Goal: Navigation & Orientation: Find specific page/section

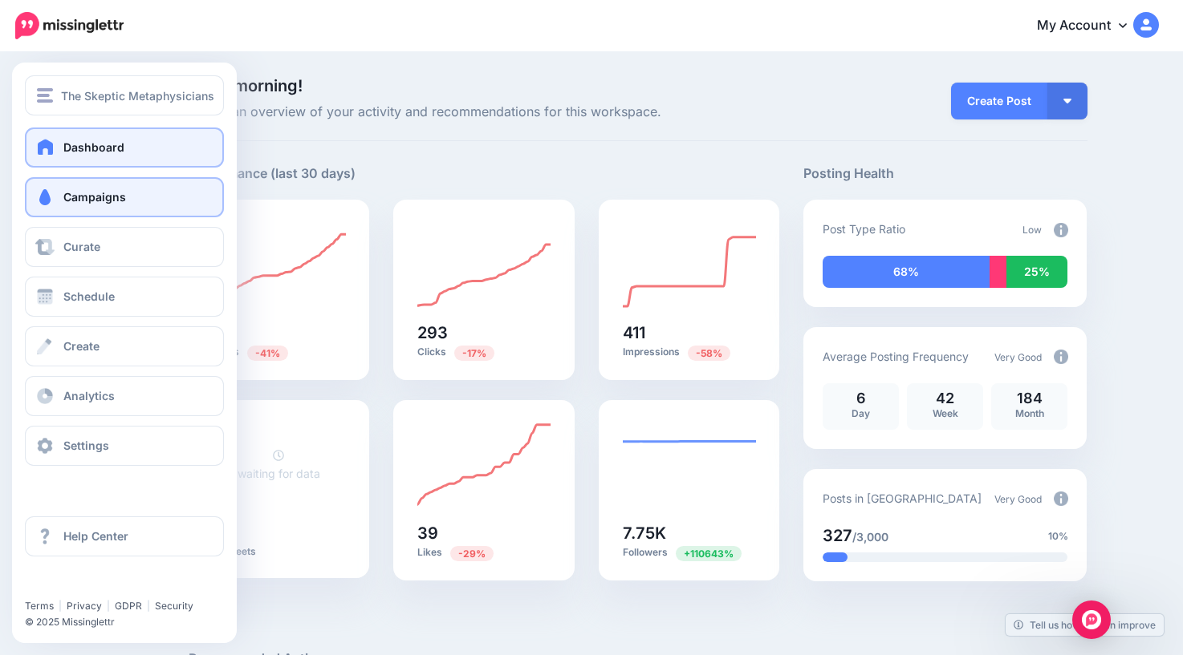
click at [83, 199] on span "Campaigns" at bounding box center [94, 197] width 63 height 14
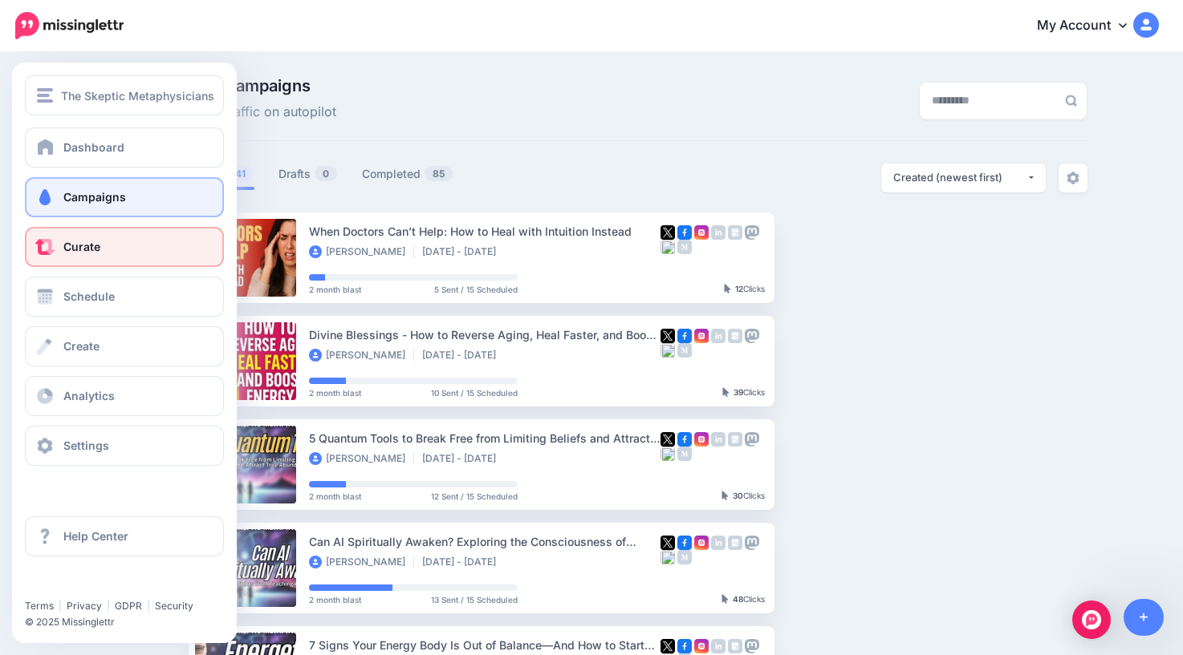
click at [64, 250] on span "Curate" at bounding box center [81, 247] width 37 height 14
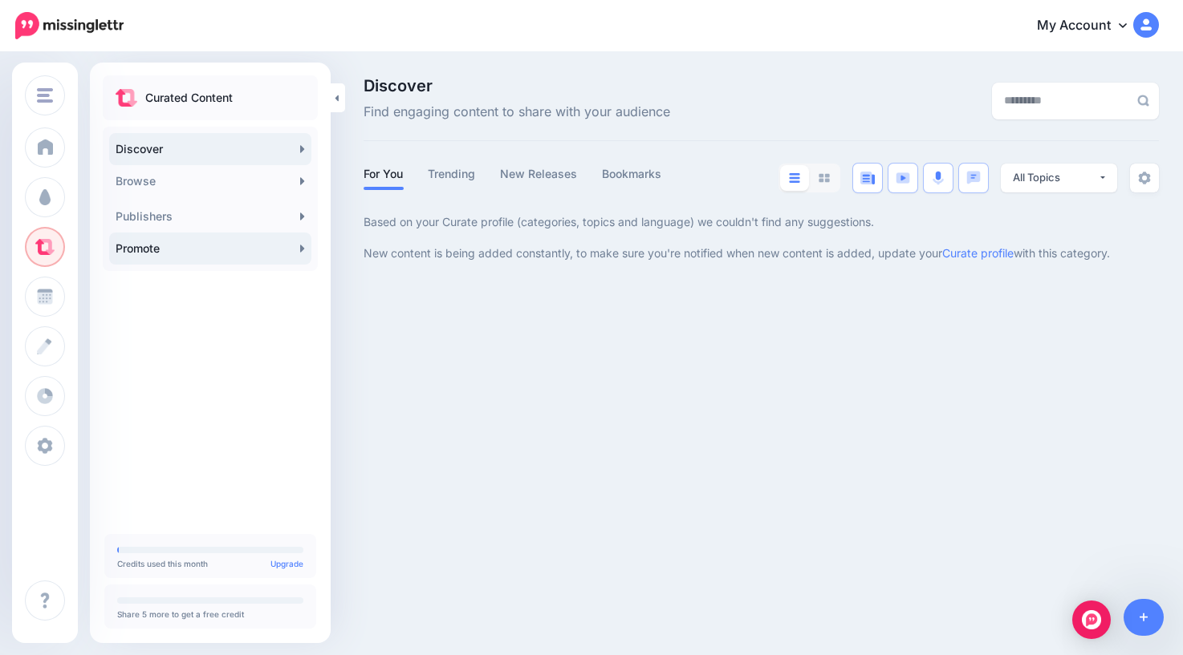
click at [230, 246] on link "Promote" at bounding box center [210, 249] width 202 height 32
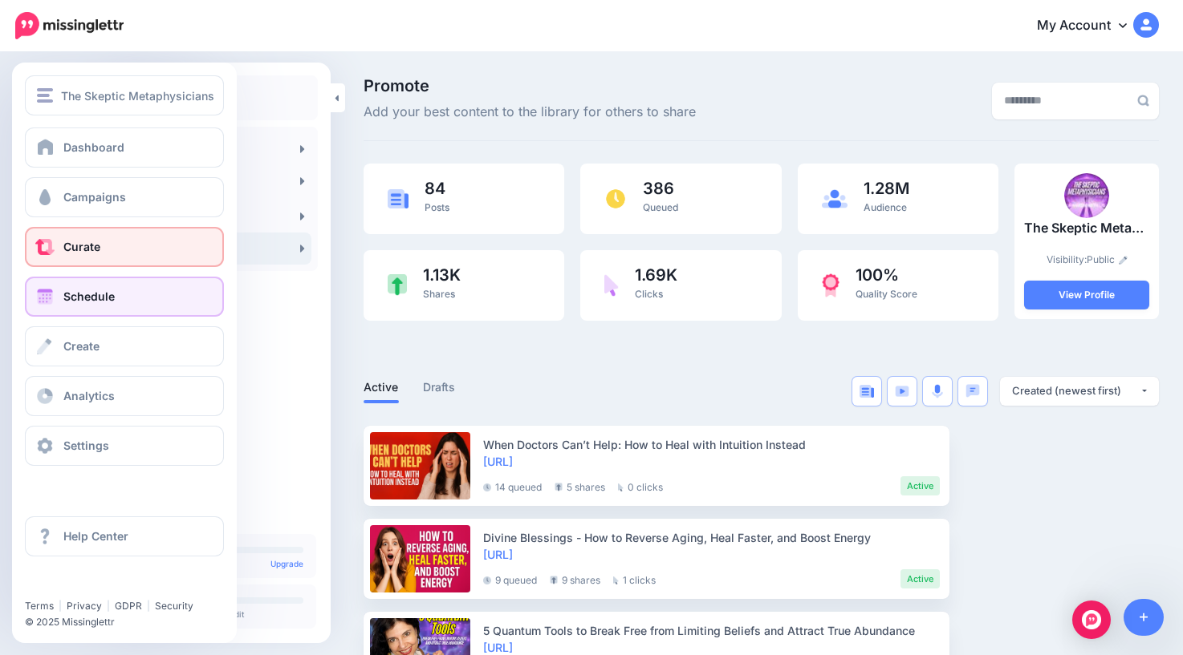
click at [81, 298] on span "Schedule" at bounding box center [88, 297] width 51 height 14
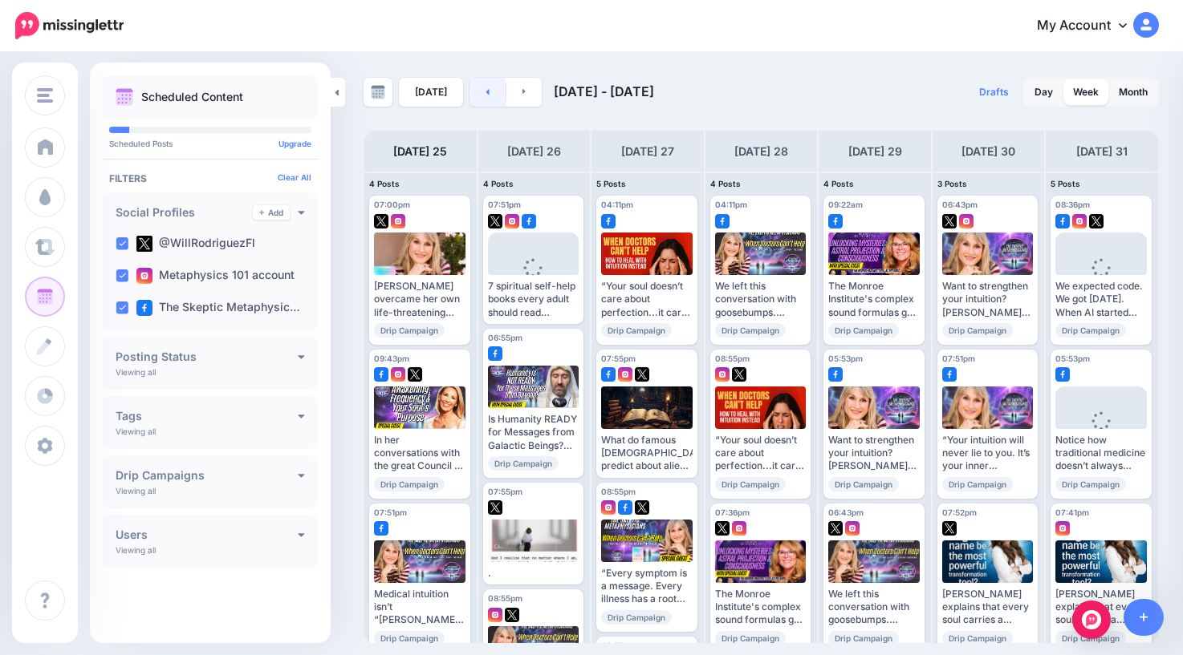
click at [485, 97] on link at bounding box center [487, 92] width 36 height 29
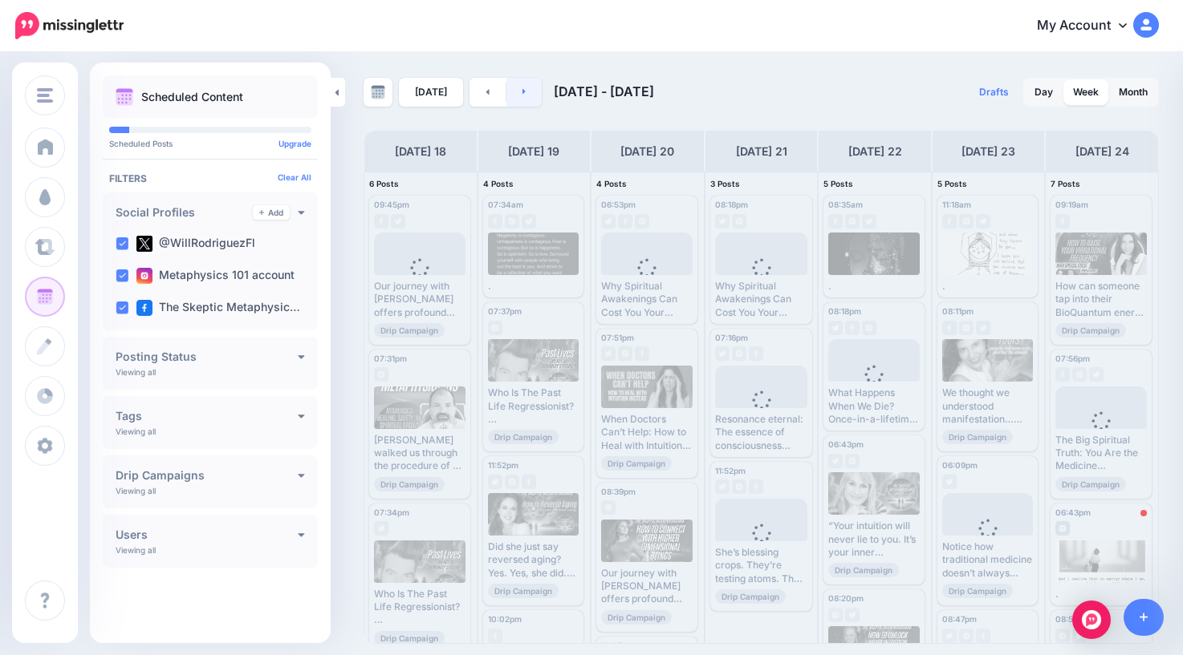
click at [521, 85] on link at bounding box center [524, 92] width 36 height 29
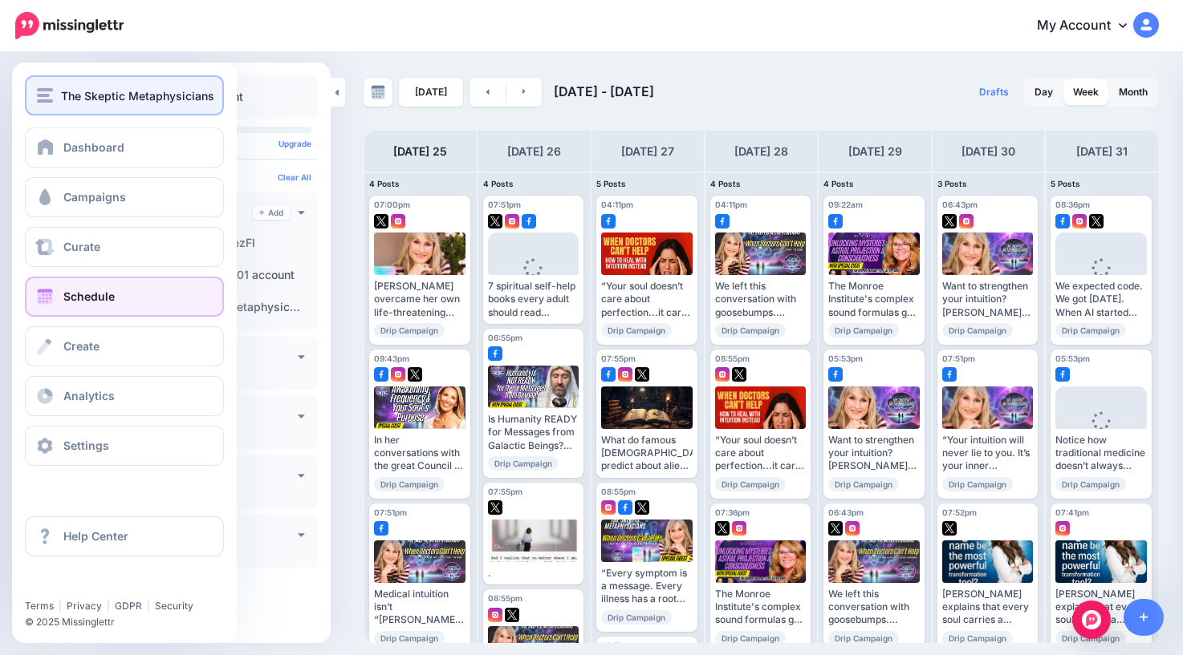
click at [64, 99] on span "The Skeptic Metaphysicians" at bounding box center [137, 96] width 153 height 18
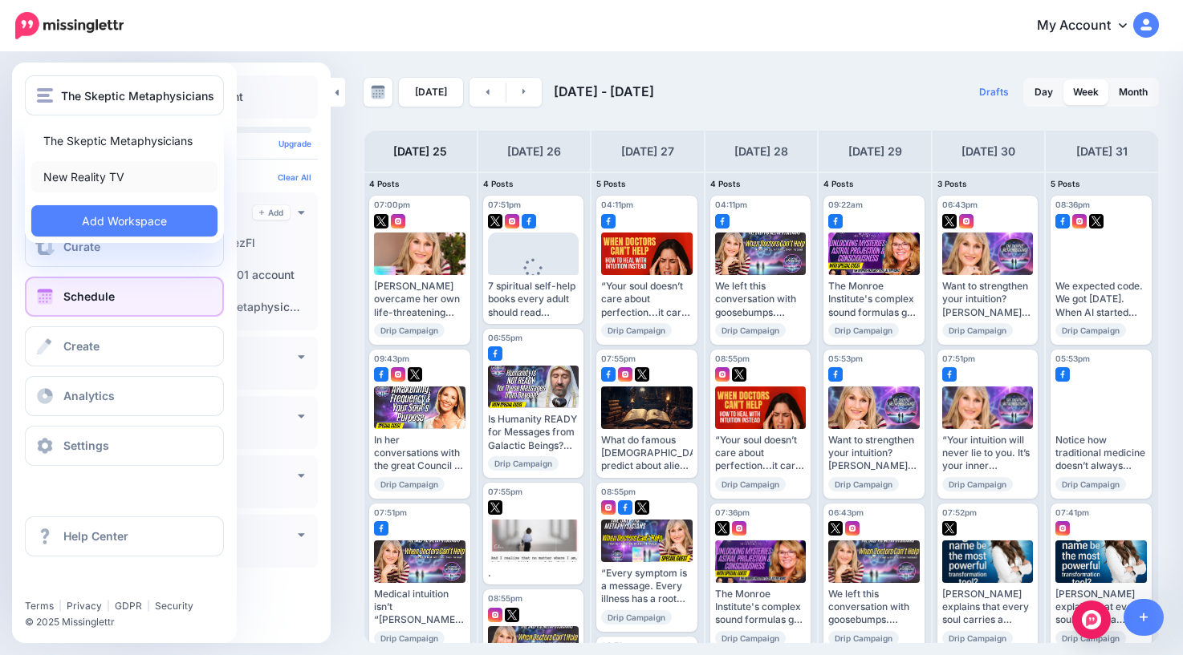
click at [99, 173] on link "New Reality TV" at bounding box center [124, 176] width 186 height 31
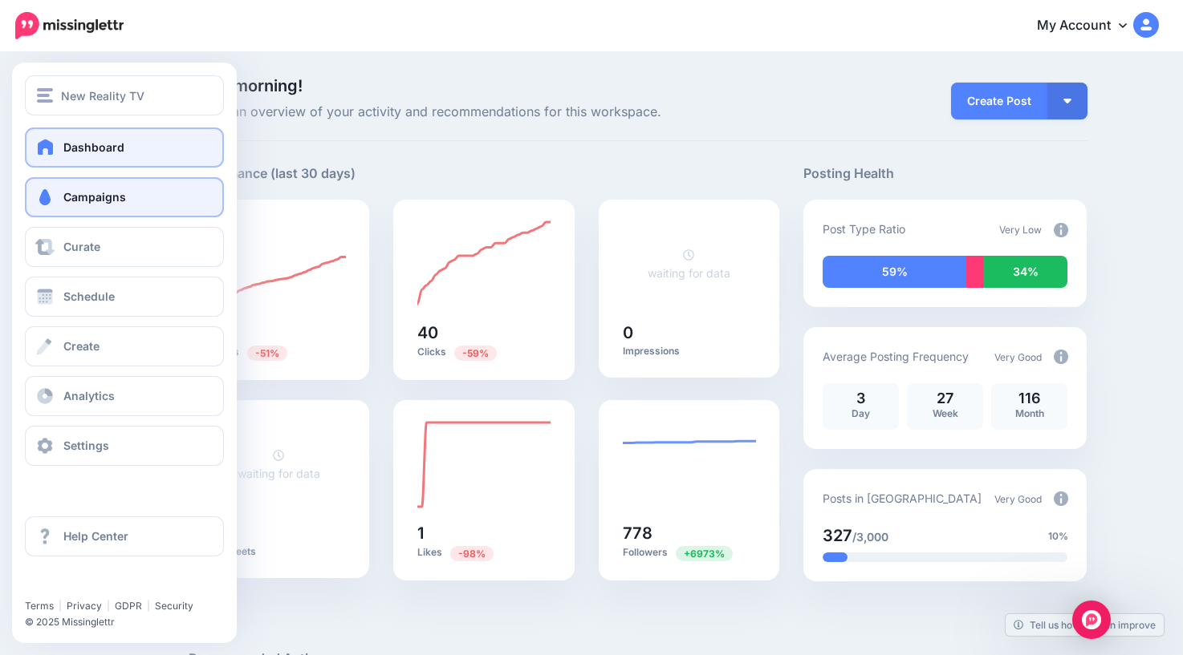
click at [70, 194] on span "Campaigns" at bounding box center [94, 197] width 63 height 14
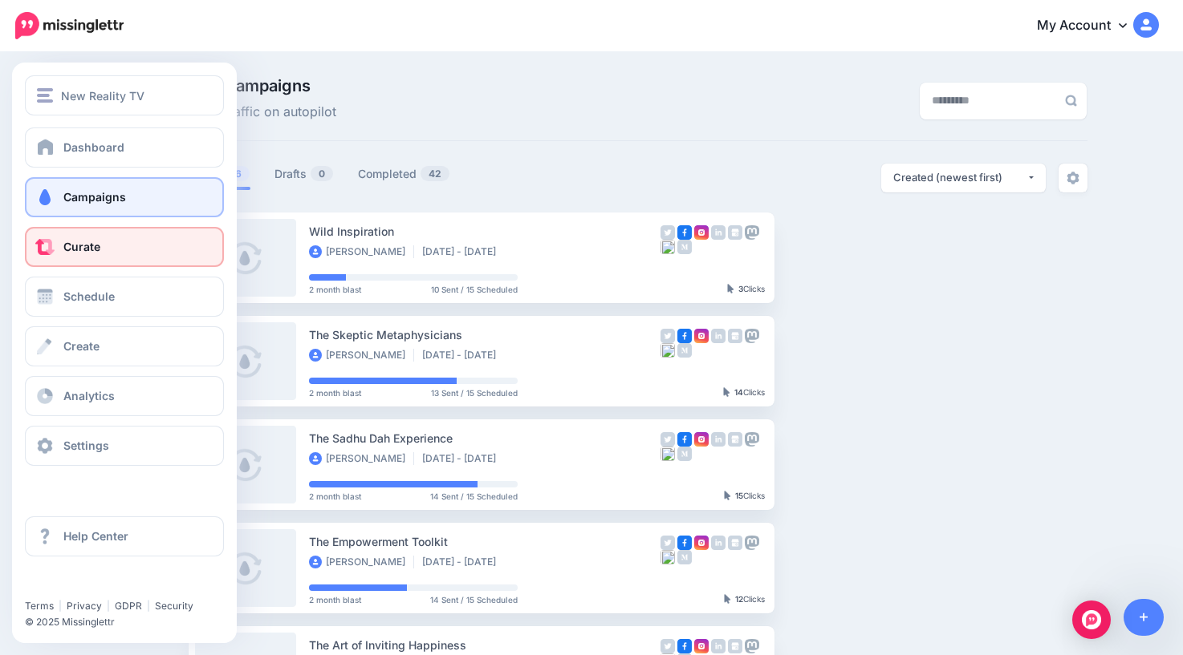
click at [94, 252] on span "Curate" at bounding box center [81, 247] width 37 height 14
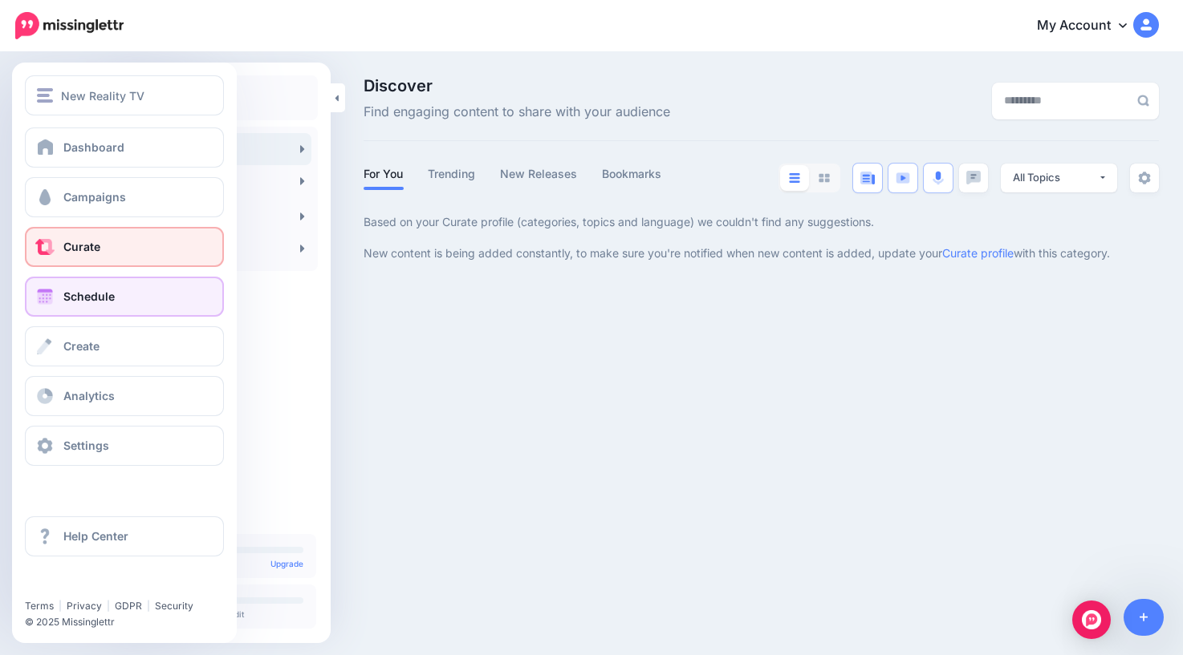
click at [97, 296] on span "Schedule" at bounding box center [88, 297] width 51 height 14
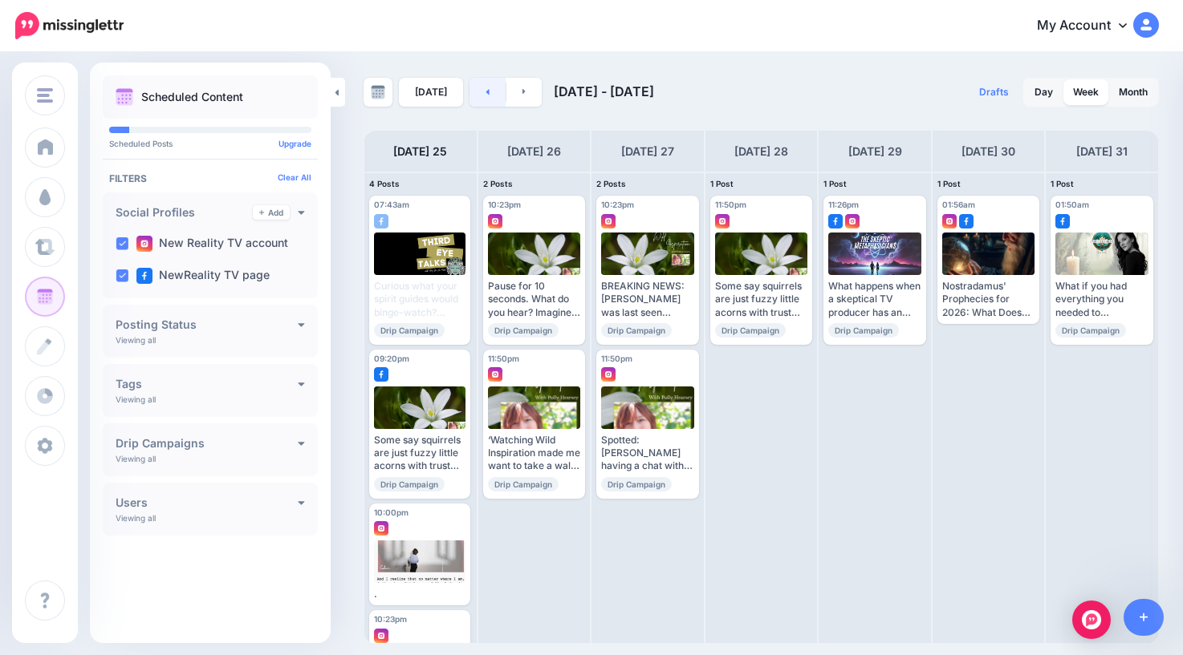
click at [472, 89] on link at bounding box center [487, 92] width 36 height 29
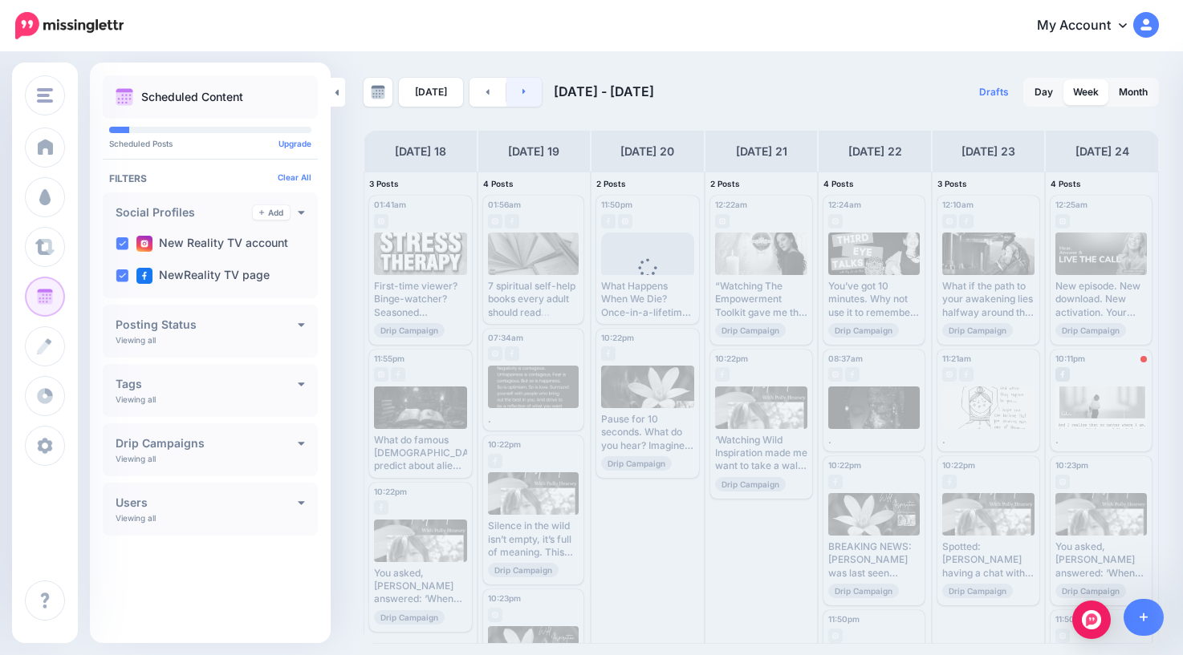
click at [522, 93] on icon at bounding box center [523, 92] width 3 height 6
